Goal: Task Accomplishment & Management: Manage account settings

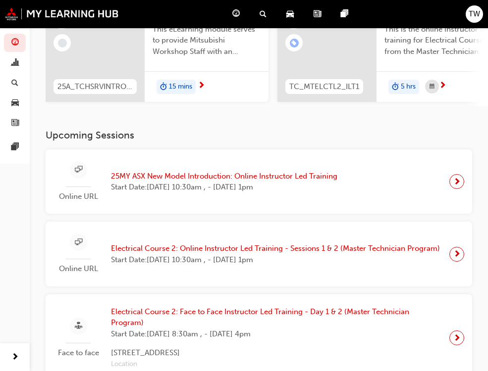
scroll to position [149, 0]
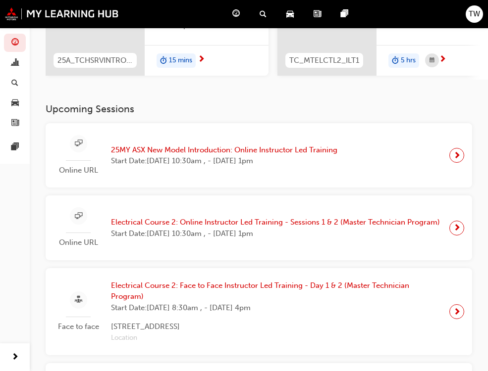
click at [453, 162] on span "next-icon" at bounding box center [456, 156] width 7 height 14
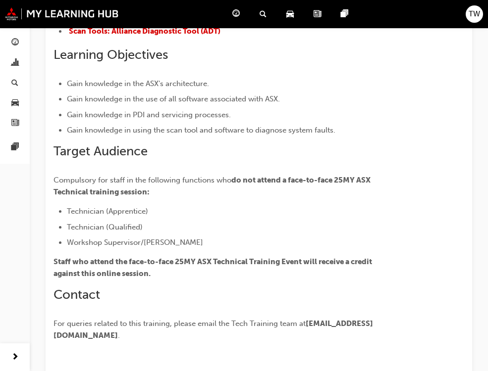
scroll to position [90, 0]
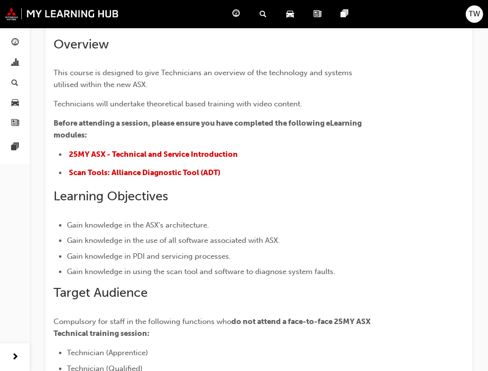
click at [469, 21] on div "TW" at bounding box center [474, 13] width 17 height 17
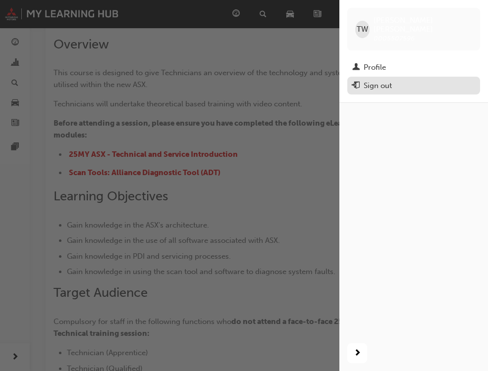
click at [402, 80] on div "Sign out" at bounding box center [413, 86] width 123 height 12
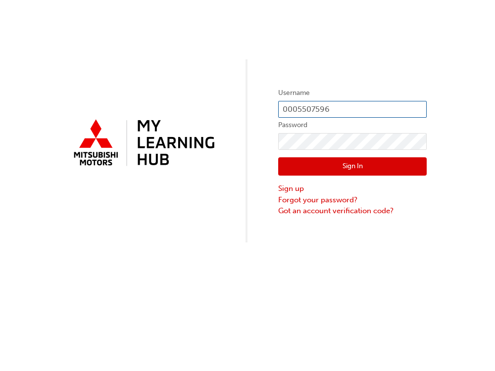
click at [361, 109] on input "0005507596" at bounding box center [352, 109] width 149 height 17
click at [351, 106] on input "0005507596" at bounding box center [352, 109] width 149 height 17
type input "0005783481"
click at [364, 167] on button "Sign In" at bounding box center [352, 166] width 149 height 19
